Goal: Task Accomplishment & Management: Complete application form

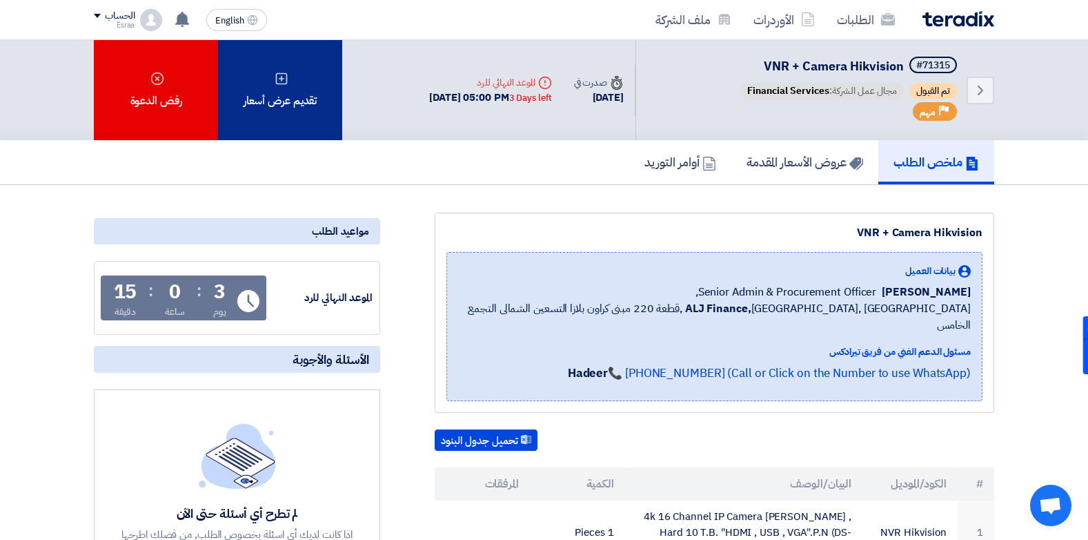
click at [253, 65] on div "تقديم عرض أسعار" at bounding box center [280, 90] width 124 height 100
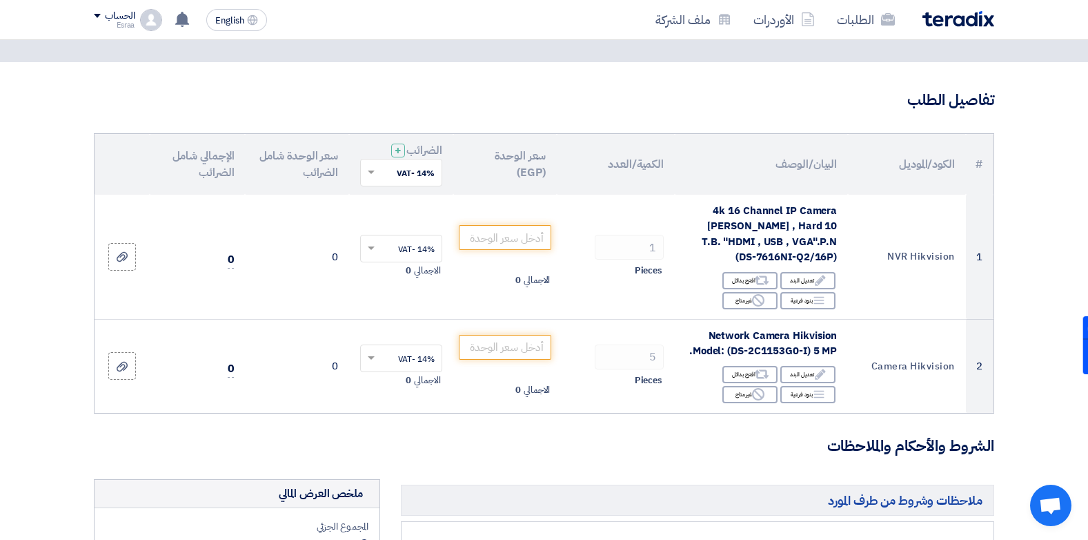
scroll to position [77, 0]
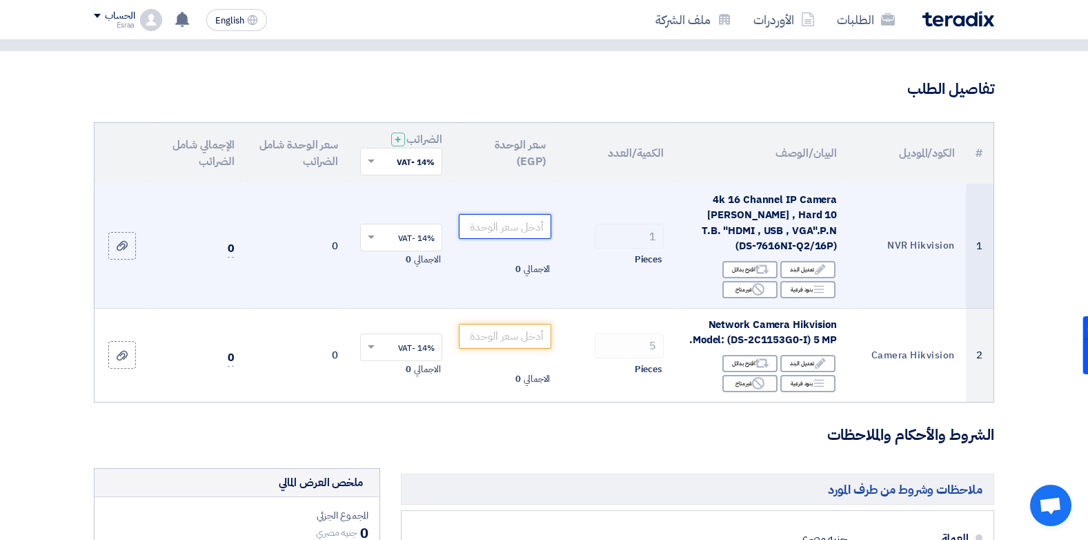
click at [477, 221] on input "number" at bounding box center [505, 226] width 93 height 25
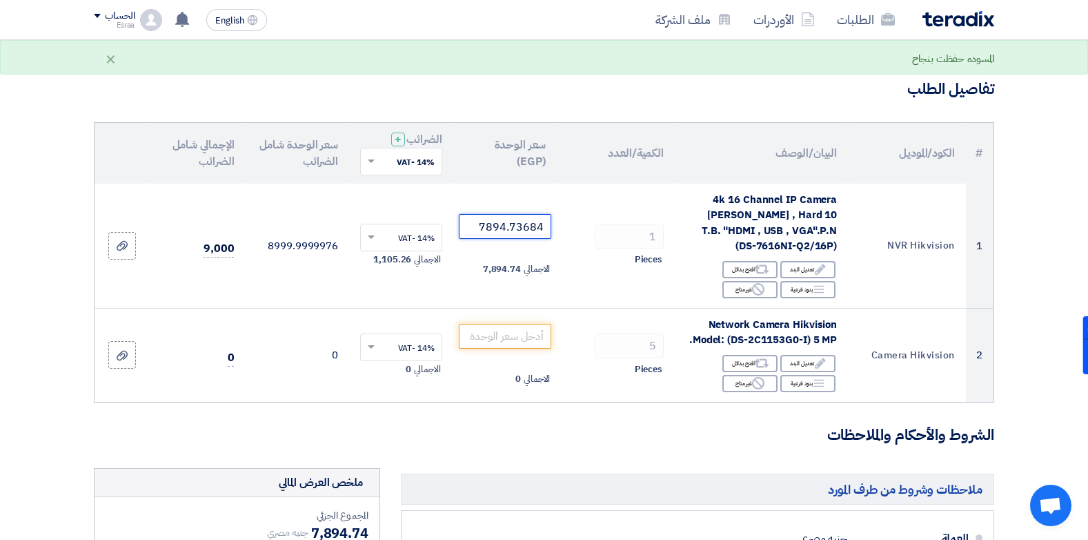
type input "7894.73684"
click at [537, 424] on h3 "الشروط والأحكام والملاحظات" at bounding box center [544, 434] width 900 height 21
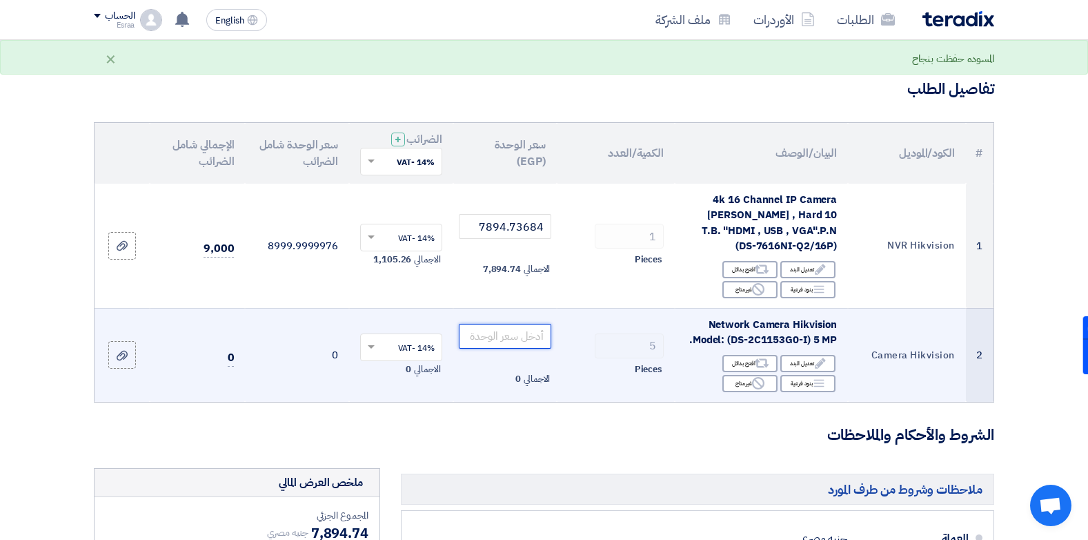
click at [493, 325] on input "number" at bounding box center [505, 336] width 93 height 25
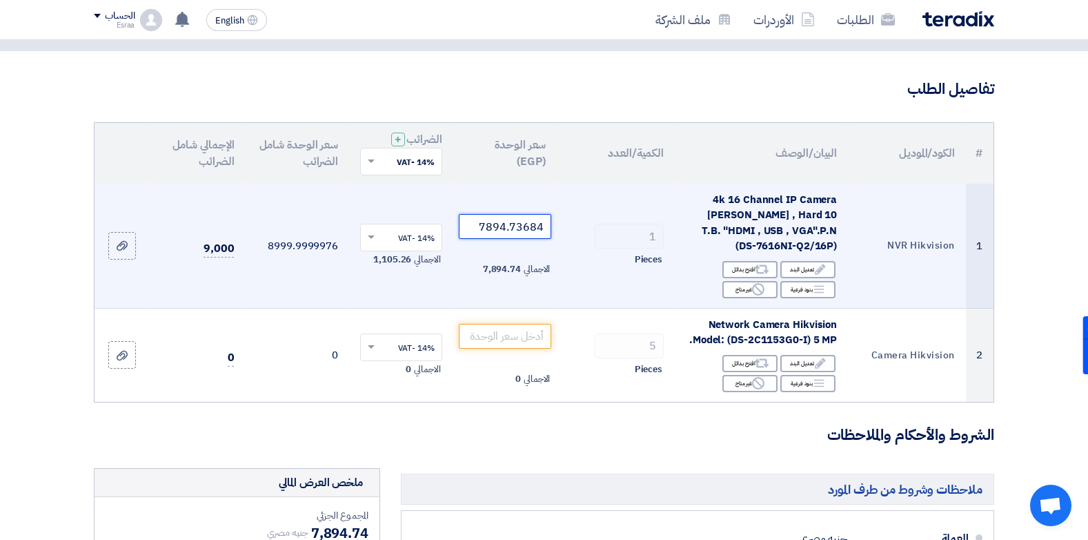
drag, startPoint x: 479, startPoint y: 215, endPoint x: 562, endPoint y: 226, distance: 84.2
click at [562, 226] on tr "1 NVR Hikvision 4k 16 Channel IP Camera [PERSON_NAME] , Hard 10 T.B. "HDMI , US…" at bounding box center [544, 246] width 899 height 125
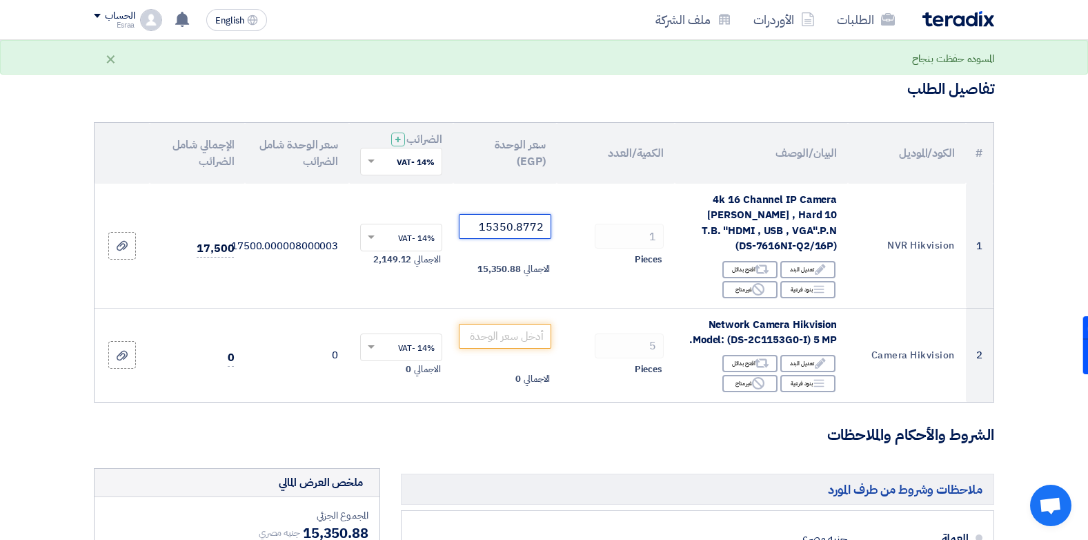
type input "15350.8772"
click at [543, 433] on form "تفاصيل الطلب # الكود/الموديل البيان/الوصف الكمية/العدد سعر الوحدة (EGP) الضرائب…" at bounding box center [544, 519] width 900 height 880
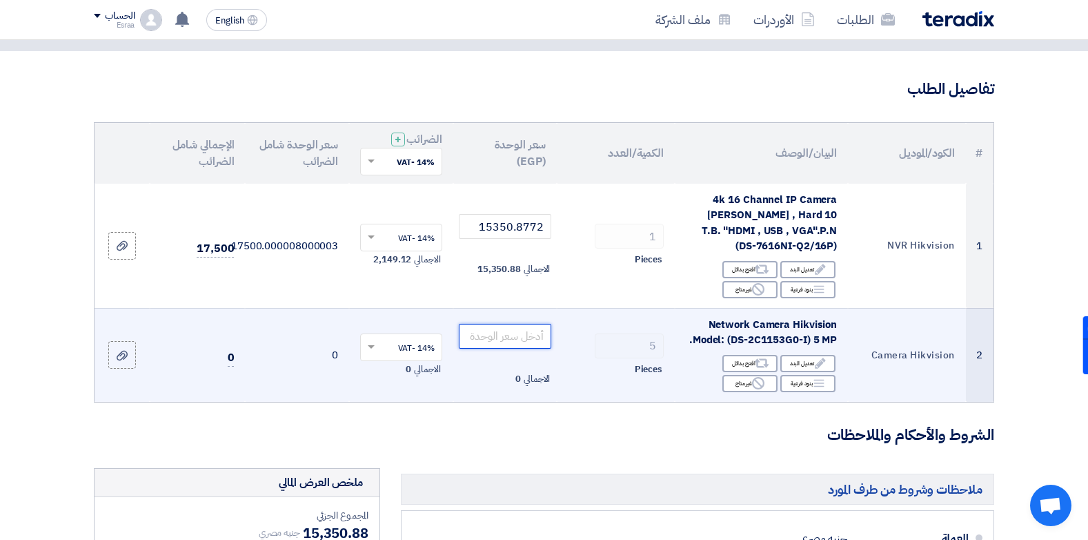
click at [505, 324] on input "number" at bounding box center [505, 336] width 93 height 25
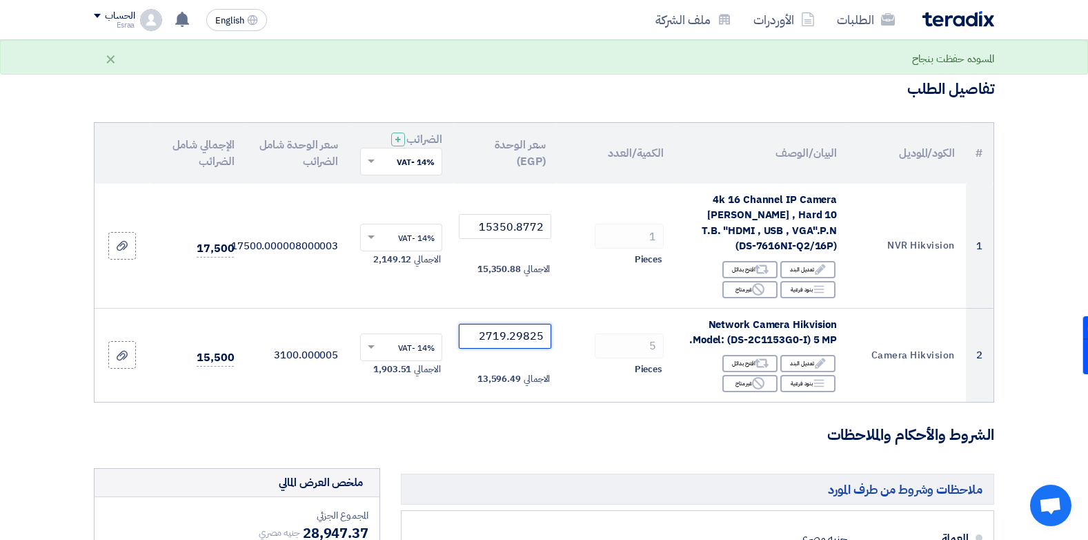
type input "2719.29825"
click at [553, 448] on form "تفاصيل الطلب # الكود/الموديل البيان/الوصف الكمية/العدد سعر الوحدة (EGP) الضرائب…" at bounding box center [544, 519] width 900 height 880
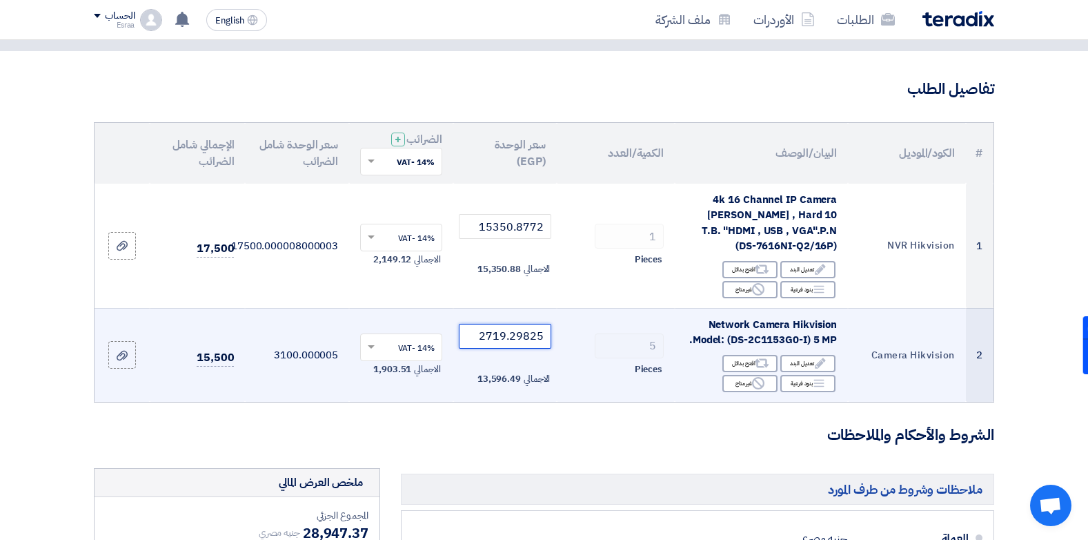
drag, startPoint x: 479, startPoint y: 317, endPoint x: 555, endPoint y: 319, distance: 75.9
click at [555, 319] on td "2719.29825 الاجمالي 13,596.49" at bounding box center [505, 355] width 104 height 94
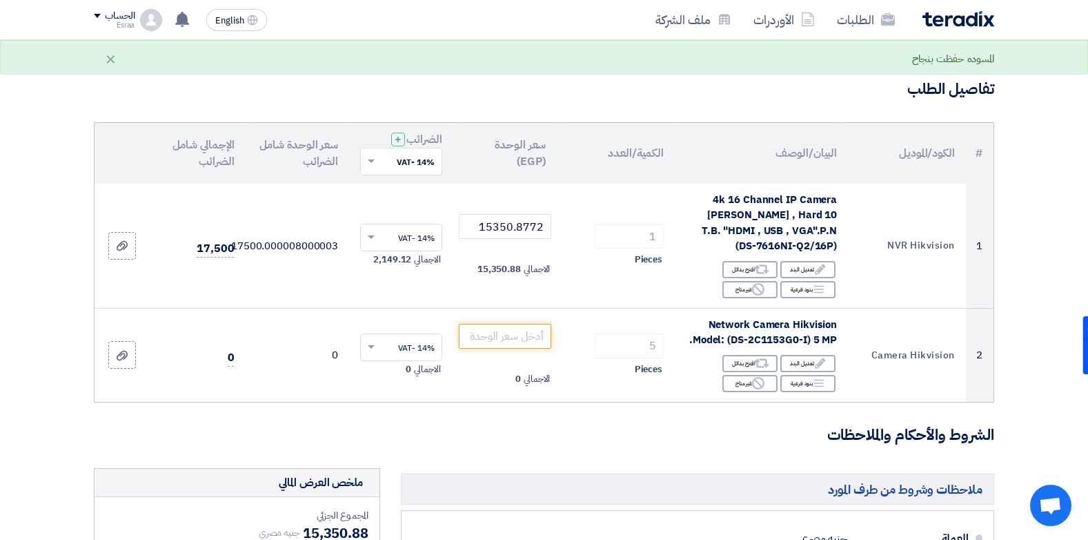
click at [676, 431] on form "تفاصيل الطلب # الكود/الموديل البيان/الوصف الكمية/العدد سعر الوحدة (EGP) الضرائب…" at bounding box center [544, 519] width 900 height 880
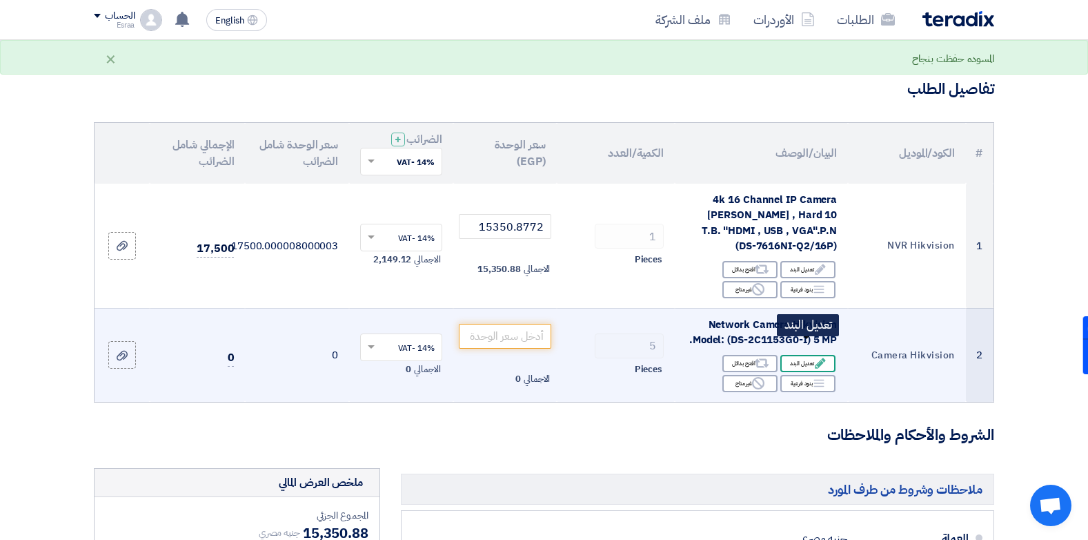
click at [819, 358] on use at bounding box center [820, 363] width 10 height 10
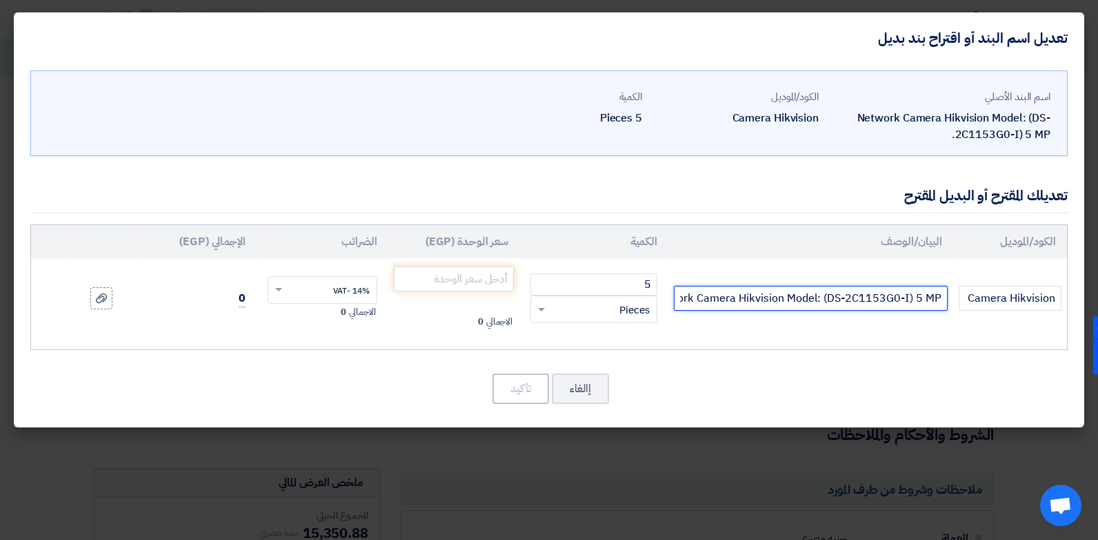
drag, startPoint x: 690, startPoint y: 298, endPoint x: 945, endPoint y: 304, distance: 254.7
click at [945, 304] on input "Network Camera Hikvision Model: (DS-2C1153G0-I) 5 MP." at bounding box center [811, 298] width 274 height 25
drag, startPoint x: 886, startPoint y: 302, endPoint x: 945, endPoint y: 302, distance: 58.7
click at [945, 302] on input "Networ." at bounding box center [811, 298] width 274 height 25
type input "]"
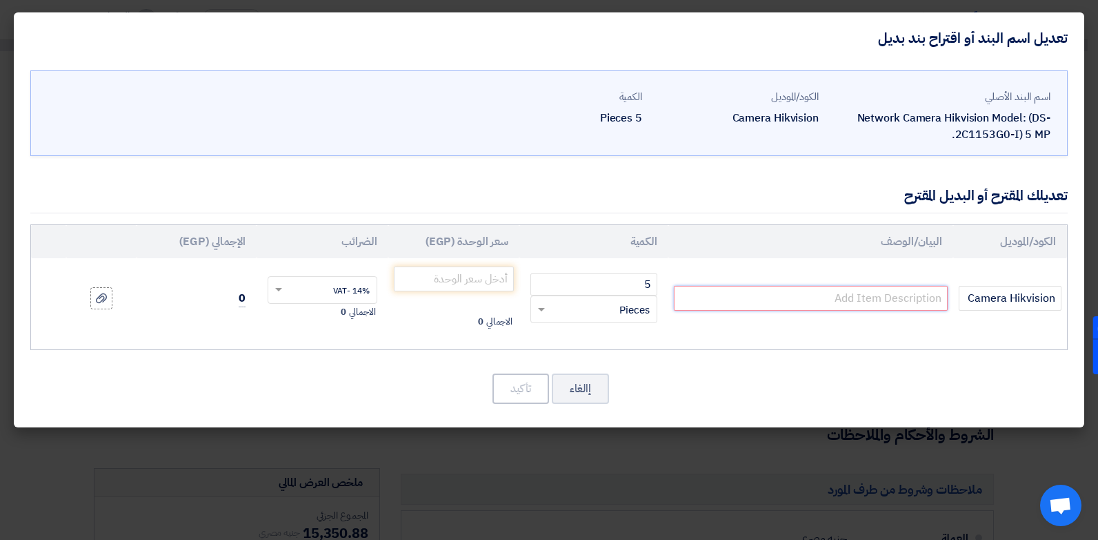
click at [789, 302] on input "text" at bounding box center [811, 298] width 274 height 25
paste input "DS-2C1163G2-[PERSON_NAME]"
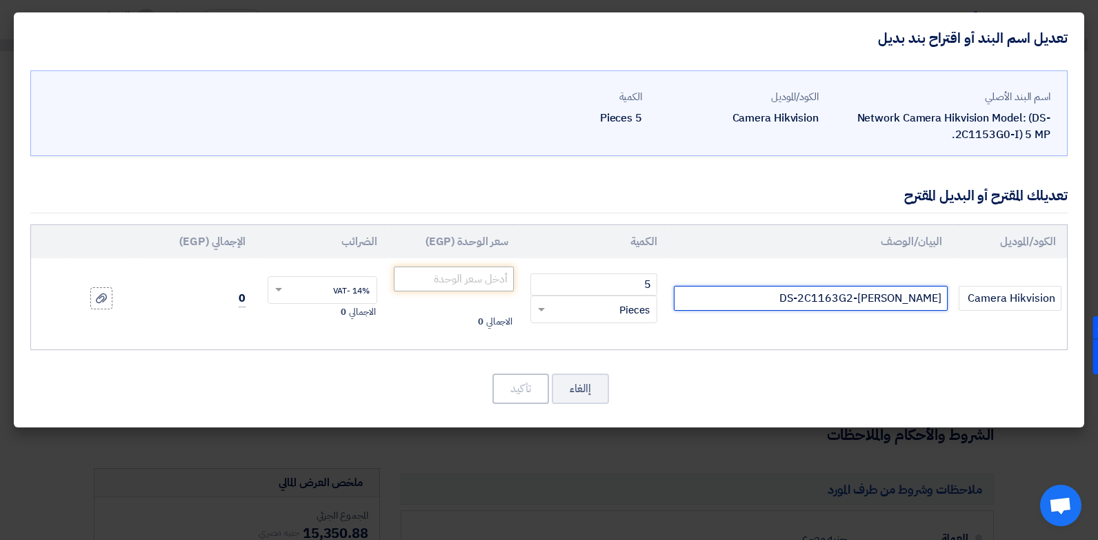
type input "DS-2C1163G2-[PERSON_NAME]"
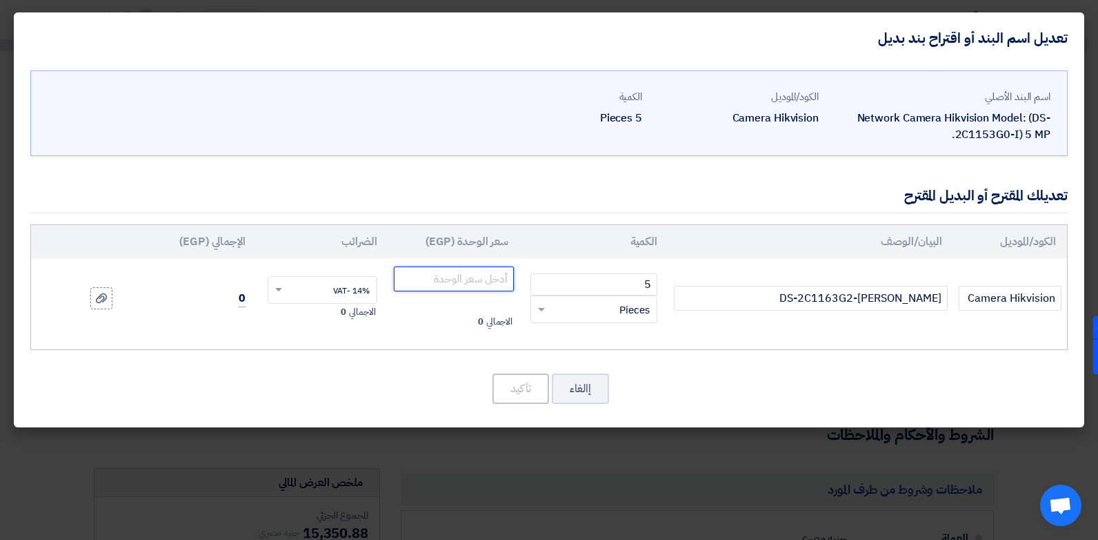
click at [466, 279] on input "number" at bounding box center [454, 278] width 121 height 25
type input "2719.29825"
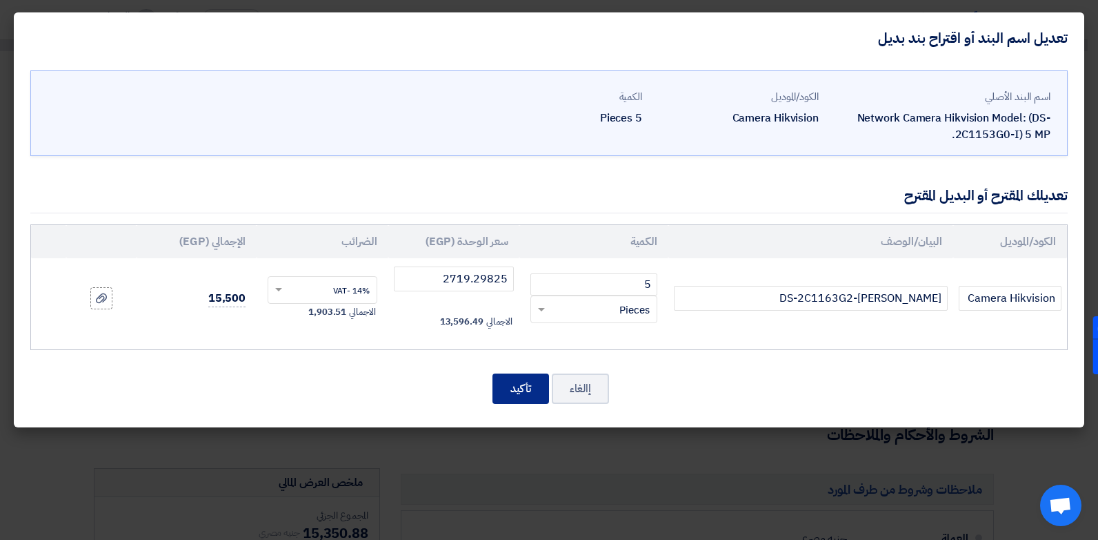
click at [520, 393] on button "تأكيد" at bounding box center [521, 388] width 57 height 30
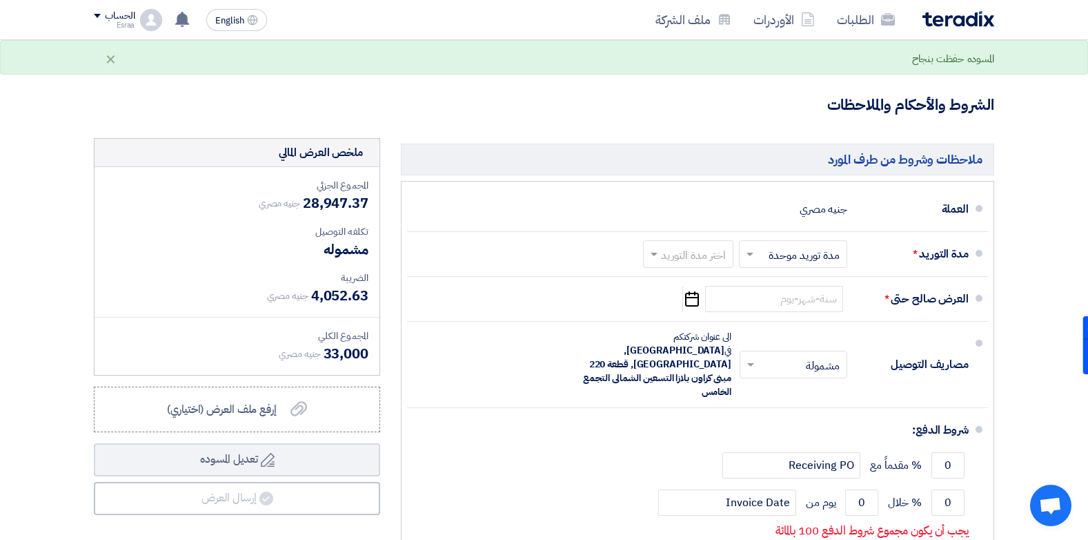
scroll to position [463, 0]
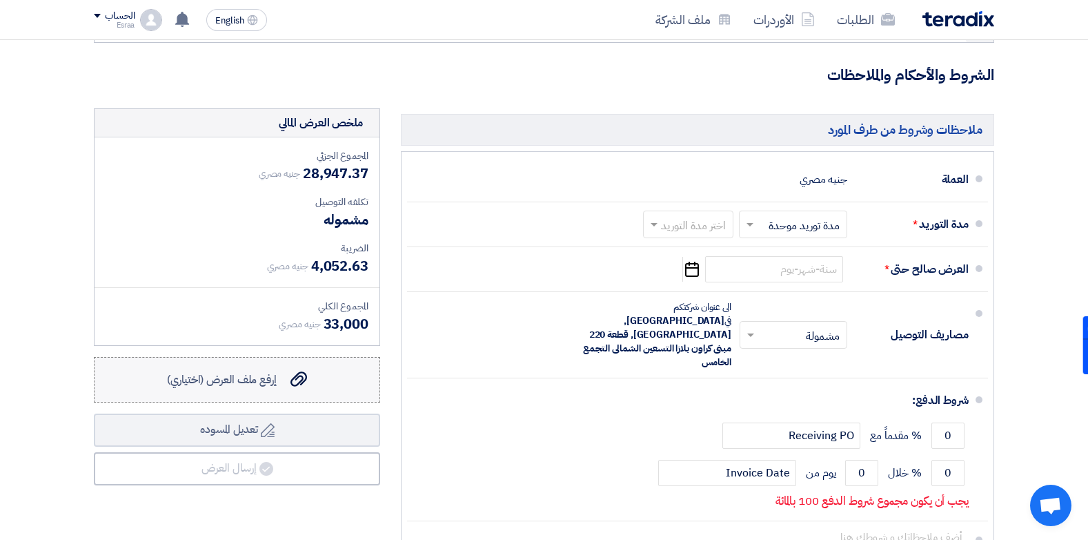
click at [283, 364] on label "إرفع ملف العرض (اختياري) إرفع ملف العرض (اختياري)" at bounding box center [237, 380] width 286 height 46
click at [0, 0] on input "إرفع ملف العرض (اختياري) إرفع ملف العرض (اختياري)" at bounding box center [0, 0] width 0 height 0
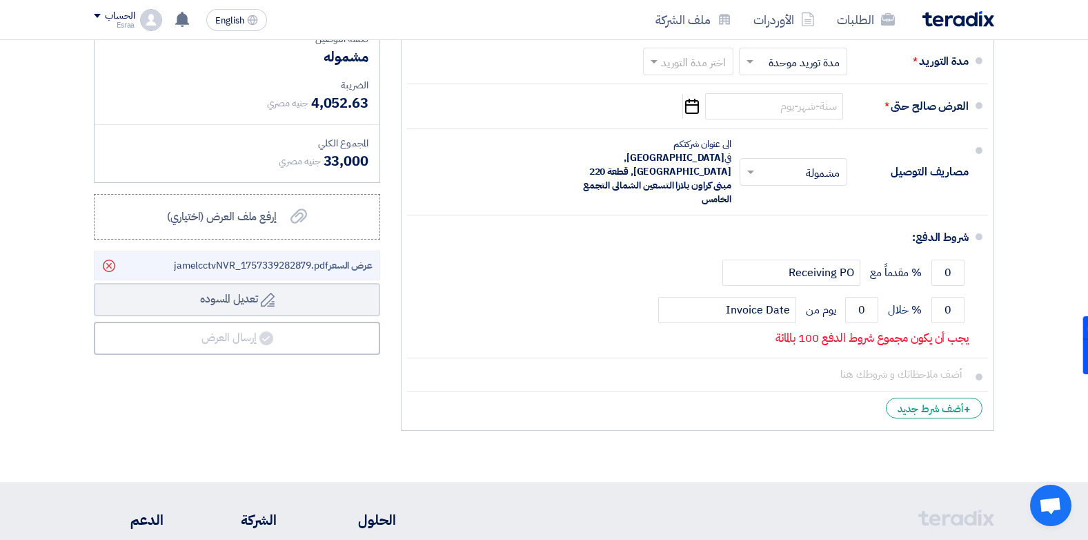
scroll to position [633, 0]
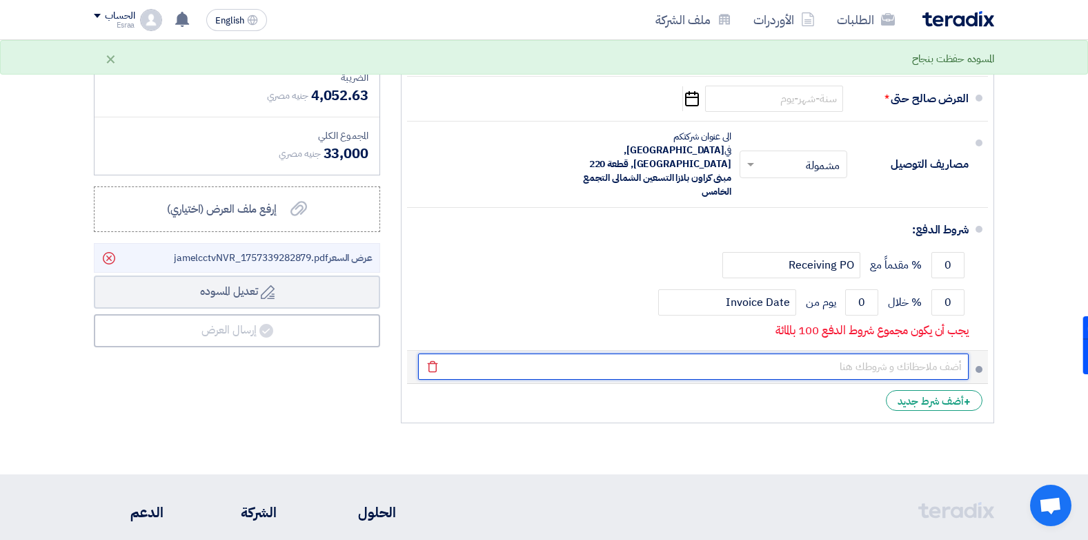
click at [842, 353] on input "text" at bounding box center [693, 366] width 551 height 26
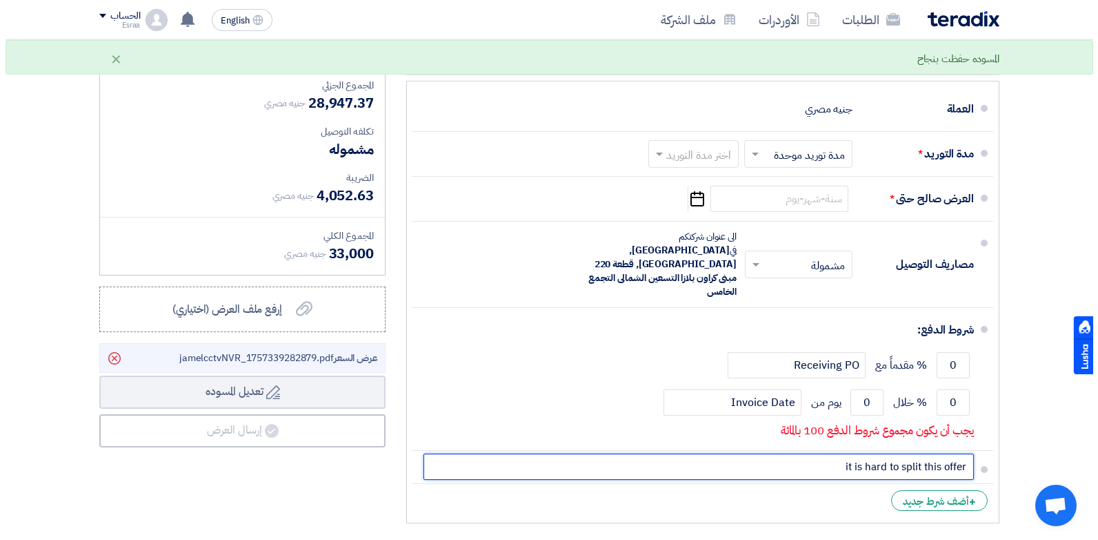
scroll to position [502, 0]
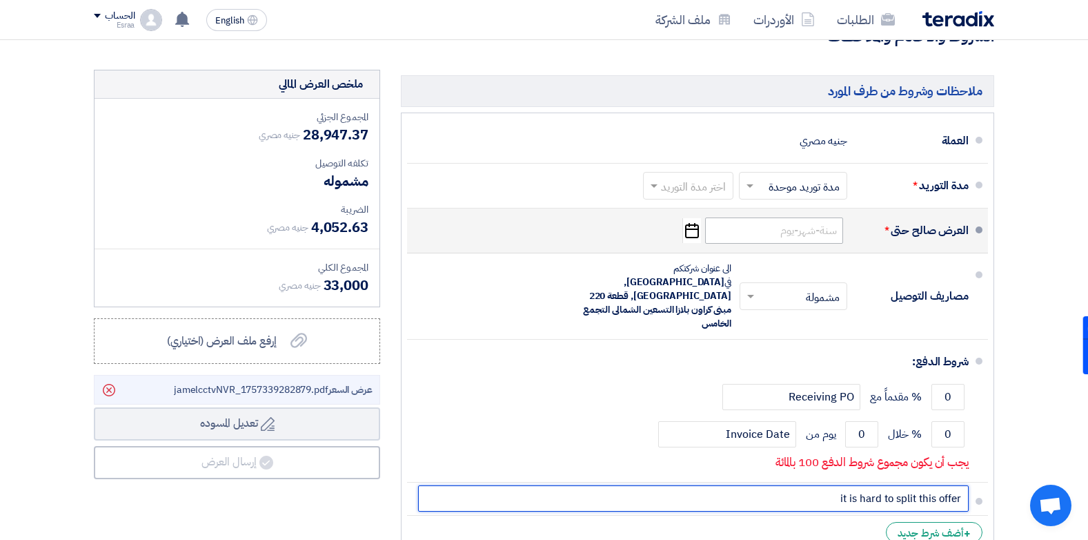
type input "it is hard to split this offer"
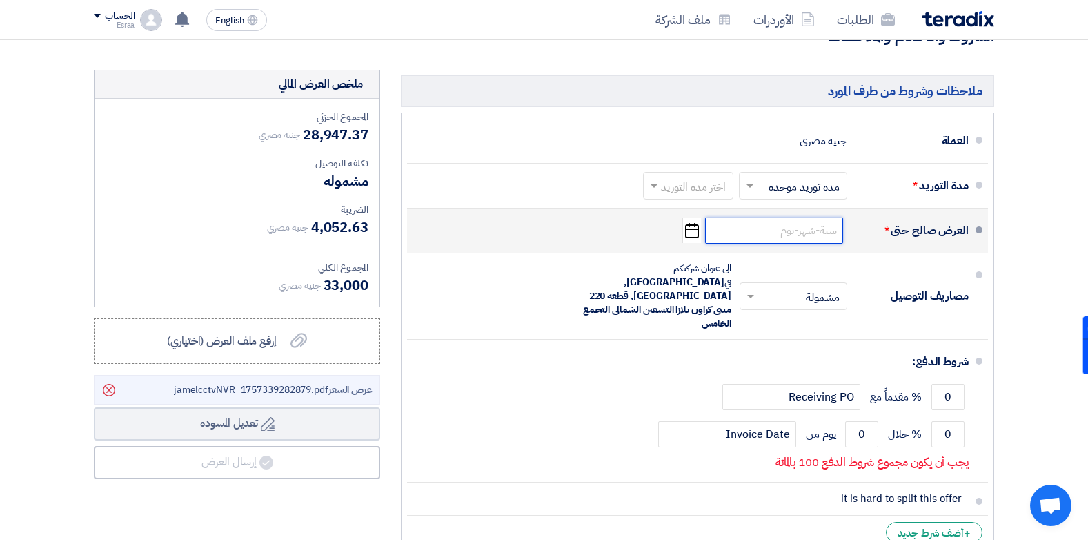
click at [813, 217] on input at bounding box center [774, 230] width 138 height 26
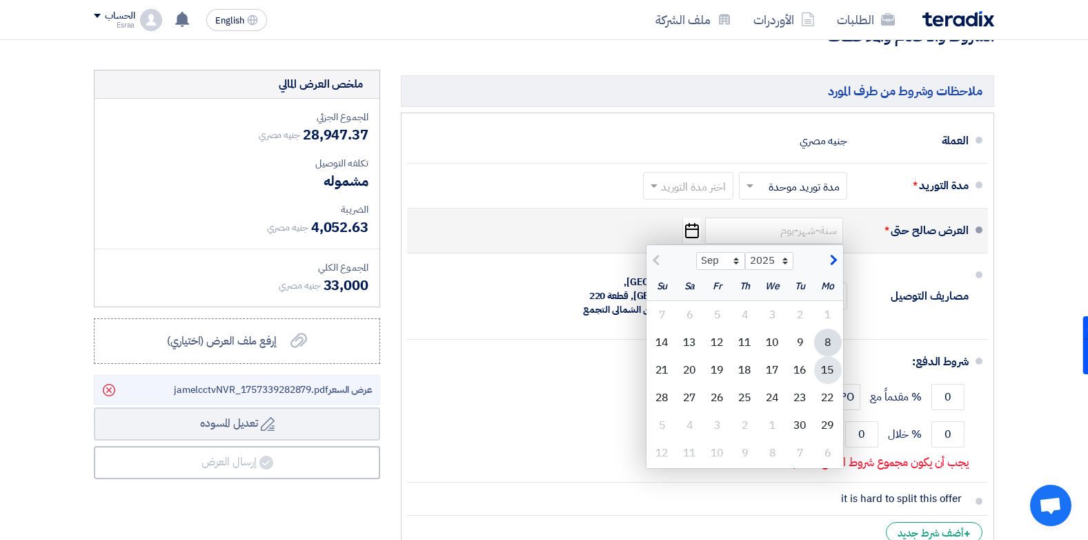
click at [816, 356] on div "15" at bounding box center [828, 370] width 28 height 28
type input "[DATE]"
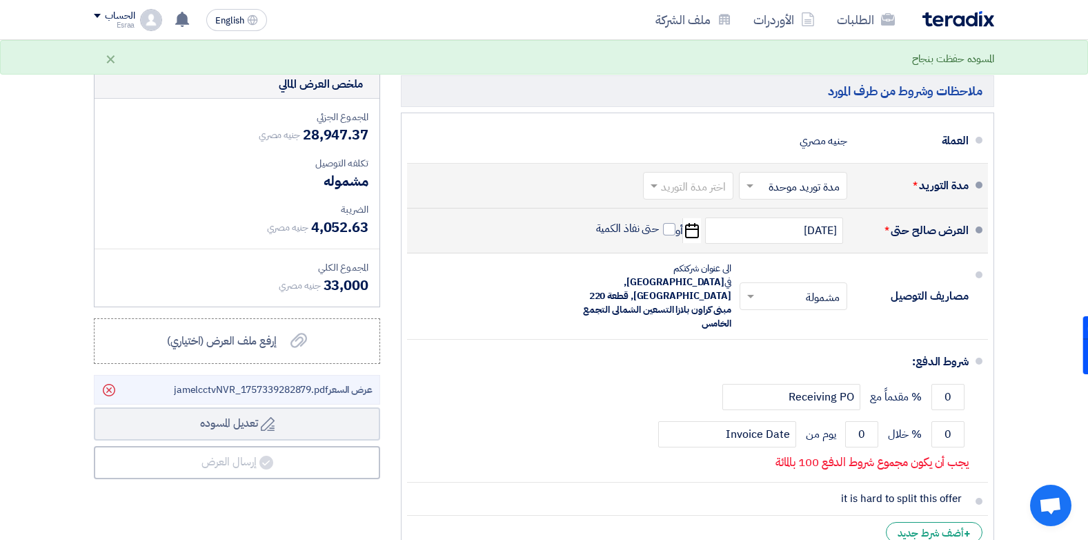
click at [663, 175] on div at bounding box center [688, 185] width 89 height 20
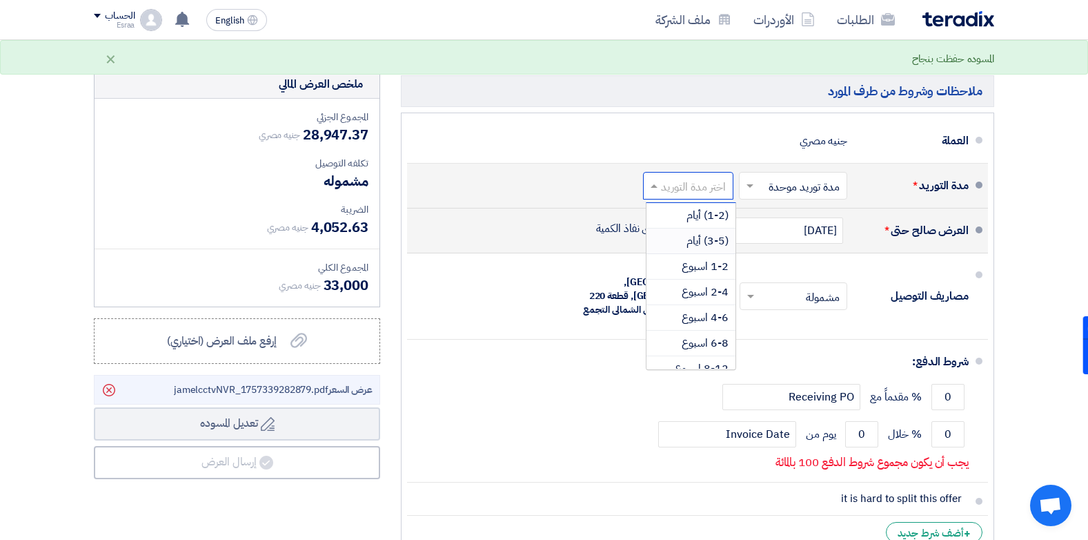
click at [668, 228] on div "(3-5) أيام" at bounding box center [691, 241] width 89 height 26
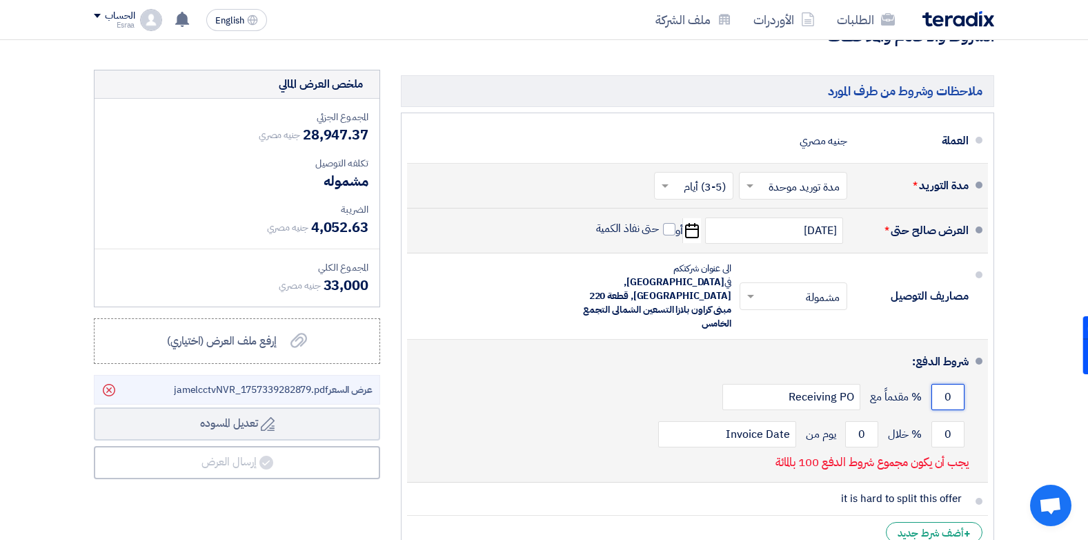
click at [941, 384] on input "0" at bounding box center [948, 397] width 33 height 26
click at [950, 384] on input "0" at bounding box center [948, 397] width 33 height 26
drag, startPoint x: 950, startPoint y: 342, endPoint x: 940, endPoint y: 342, distance: 9.7
click at [940, 384] on input "0" at bounding box center [948, 397] width 33 height 26
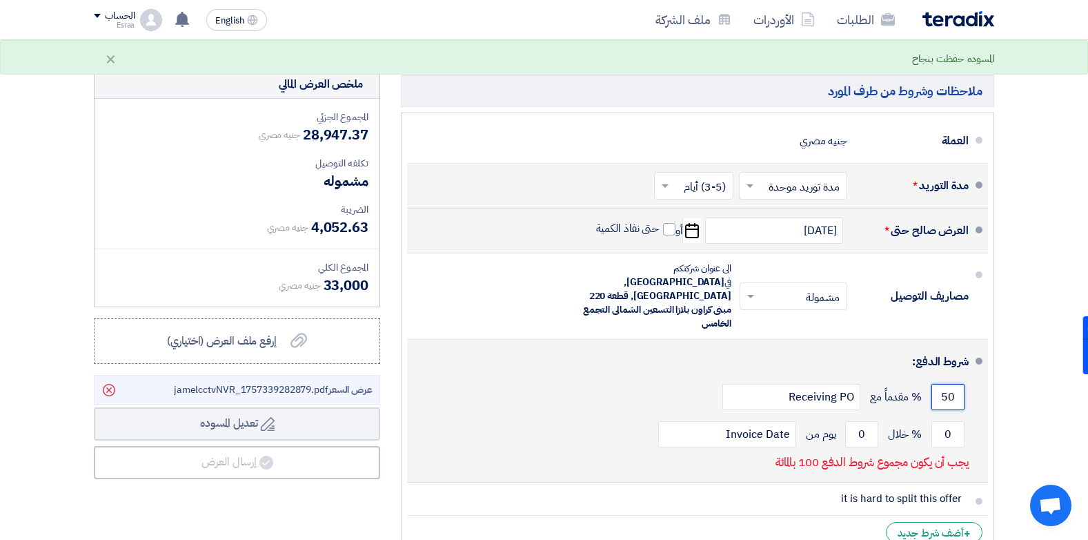
type input "5"
click at [946, 421] on input "0" at bounding box center [948, 434] width 33 height 26
type input "0"
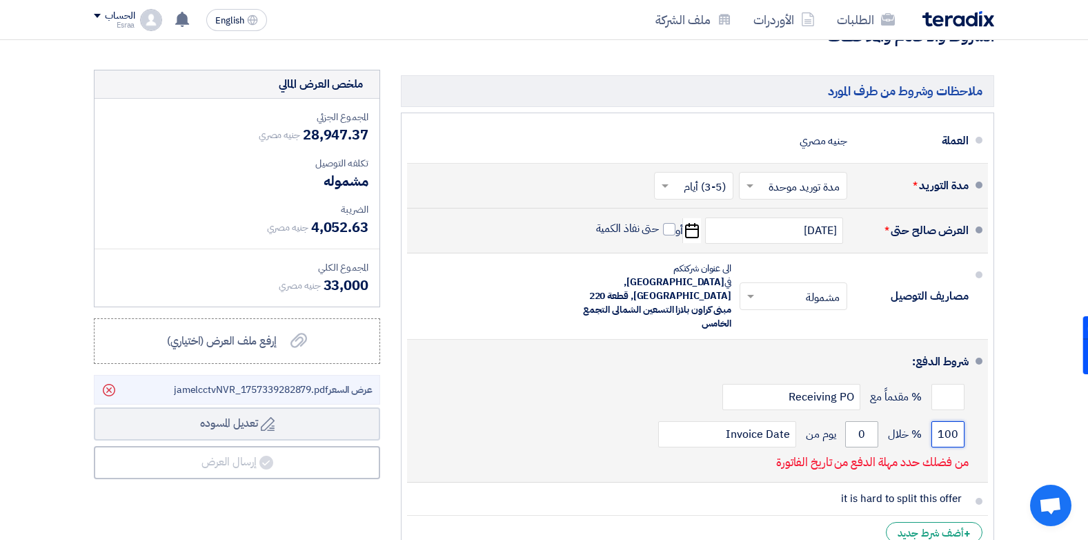
type input "100"
drag, startPoint x: 862, startPoint y: 378, endPoint x: 871, endPoint y: 372, distance: 10.9
click at [871, 421] on input "0" at bounding box center [861, 434] width 33 height 26
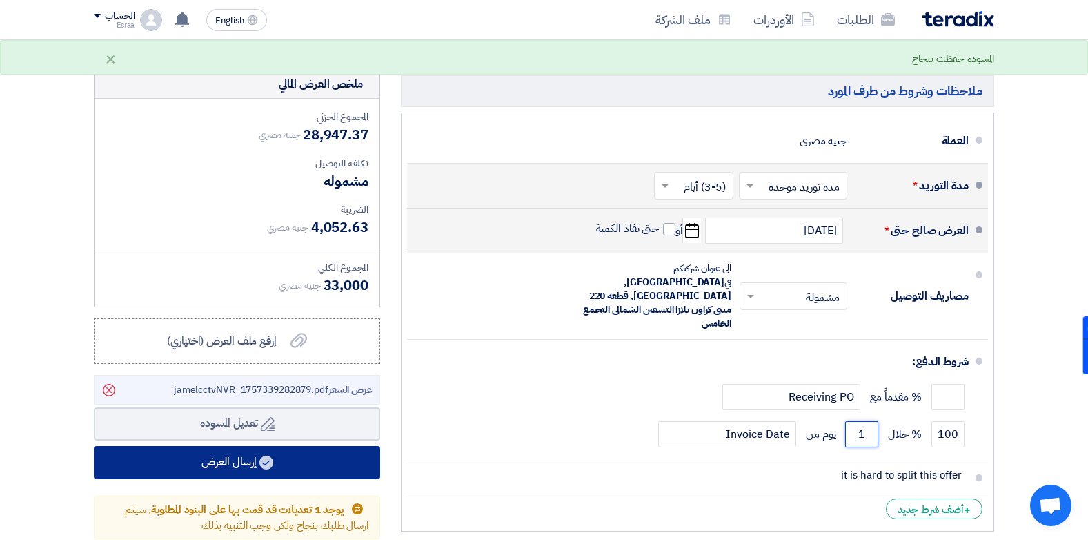
type input "1"
click at [264, 455] on use at bounding box center [266, 462] width 14 height 14
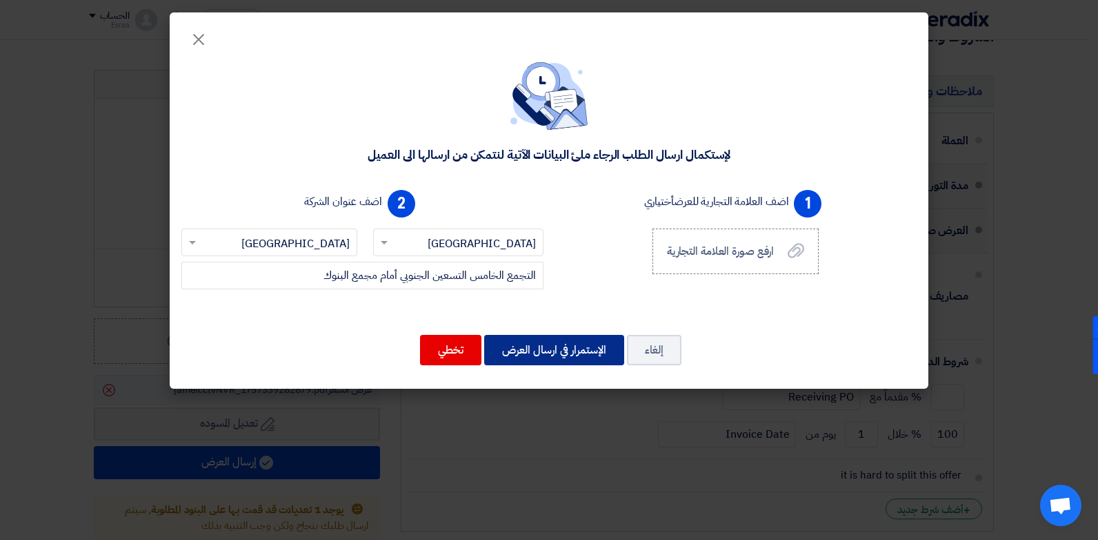
click at [576, 353] on button "الإستمرار في ارسال العرض" at bounding box center [554, 350] width 140 height 30
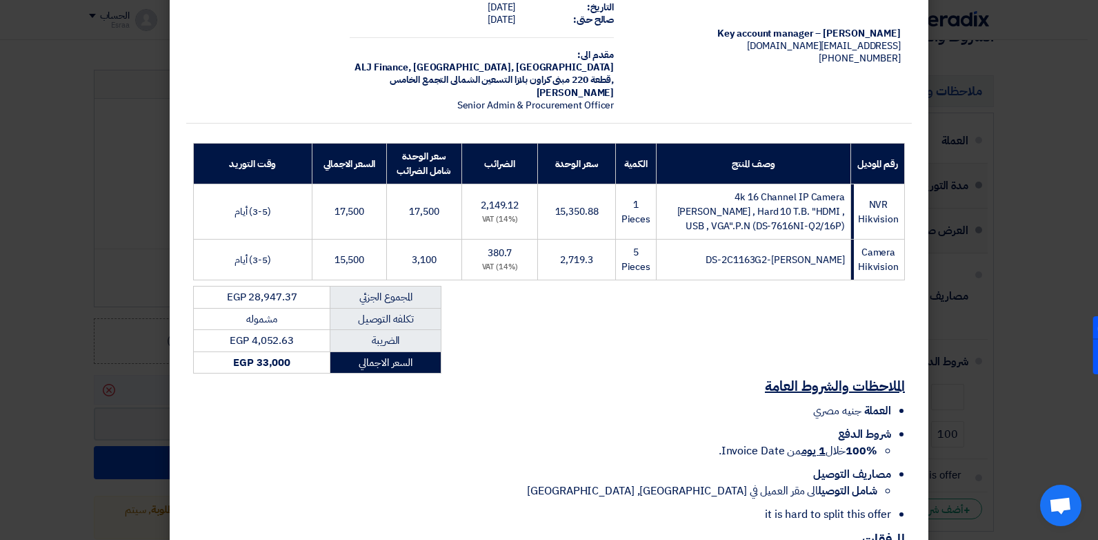
scroll to position [199, 0]
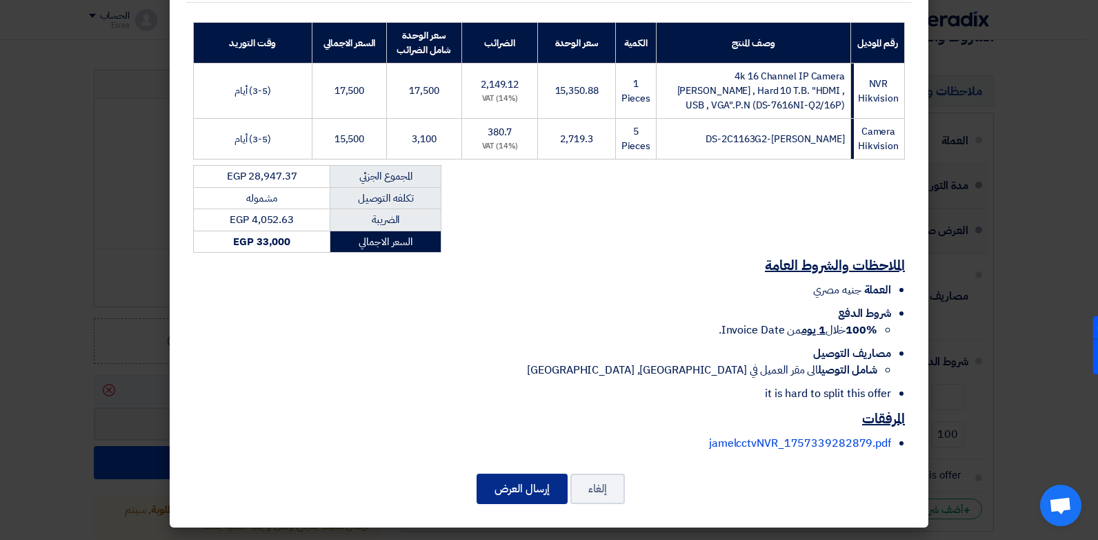
click at [520, 482] on button "إرسال العرض" at bounding box center [522, 488] width 91 height 30
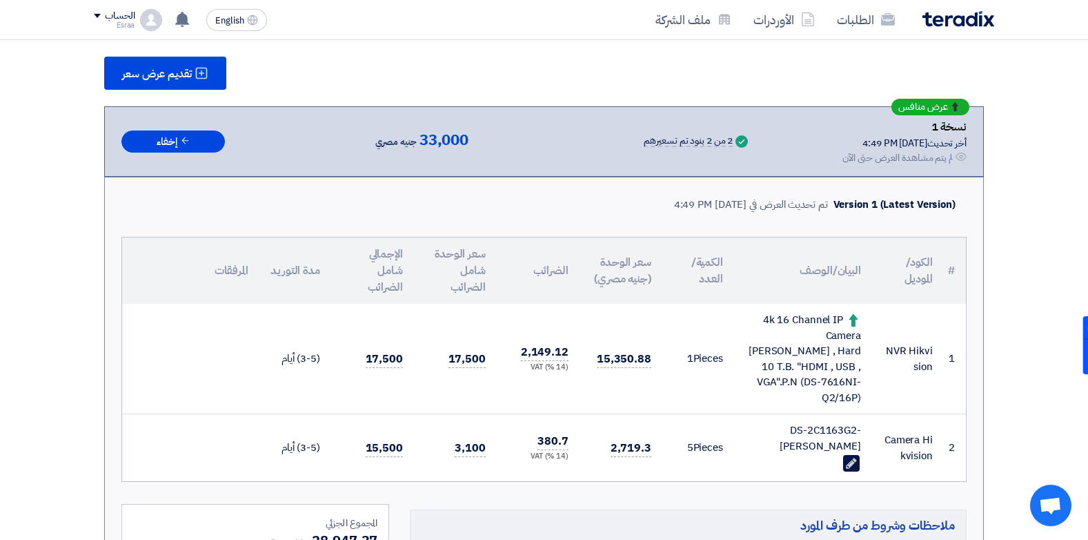
scroll to position [117, 0]
